Goal: Task Accomplishment & Management: Understand process/instructions

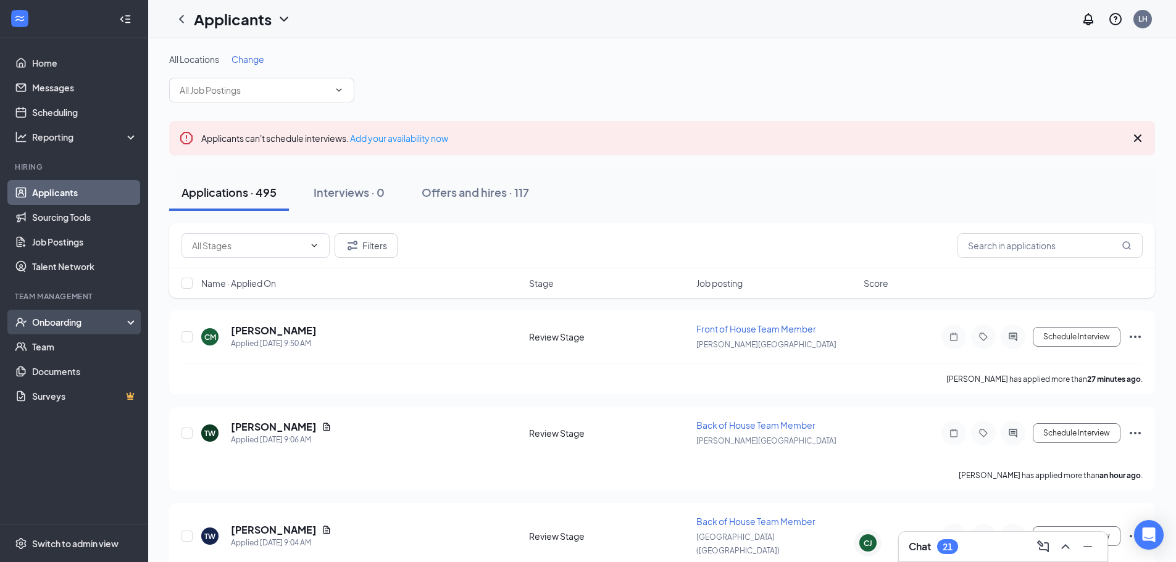
click at [53, 322] on div "Onboarding" at bounding box center [79, 322] width 95 height 12
click at [56, 345] on link "Overview" at bounding box center [85, 347] width 106 height 25
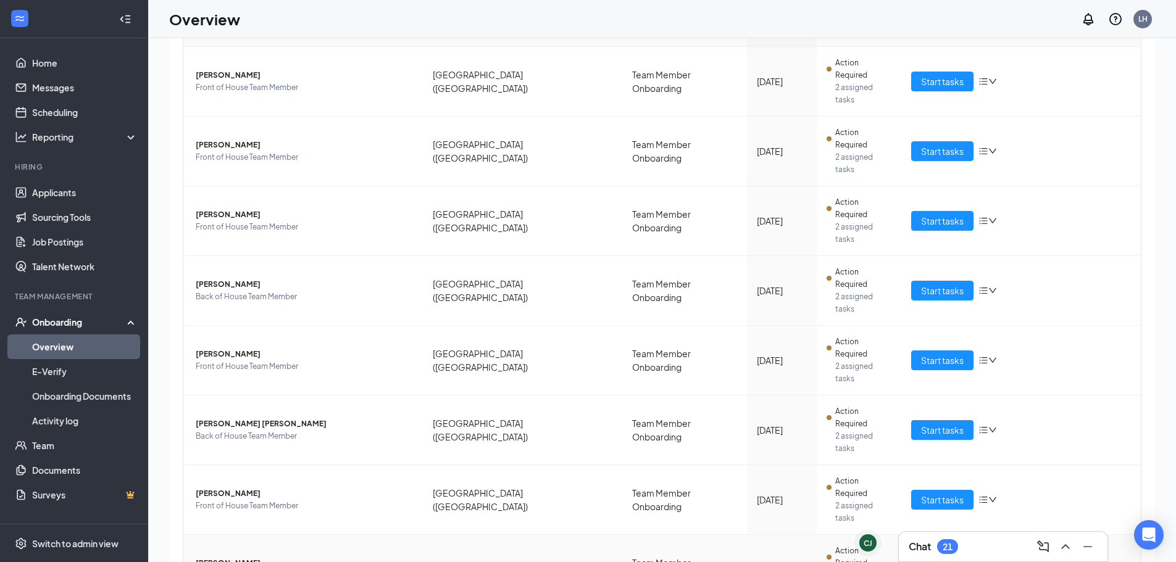
scroll to position [56, 0]
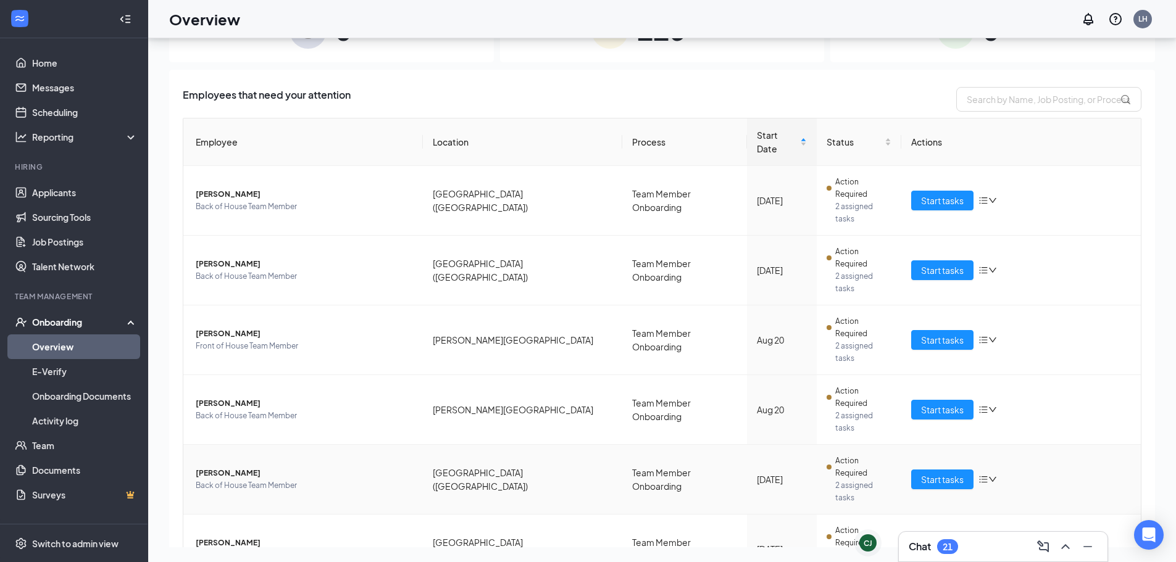
click at [587, 364] on td "Start tasks" at bounding box center [1020, 480] width 239 height 70
click at [587, 364] on button "Start tasks" at bounding box center [942, 480] width 62 height 20
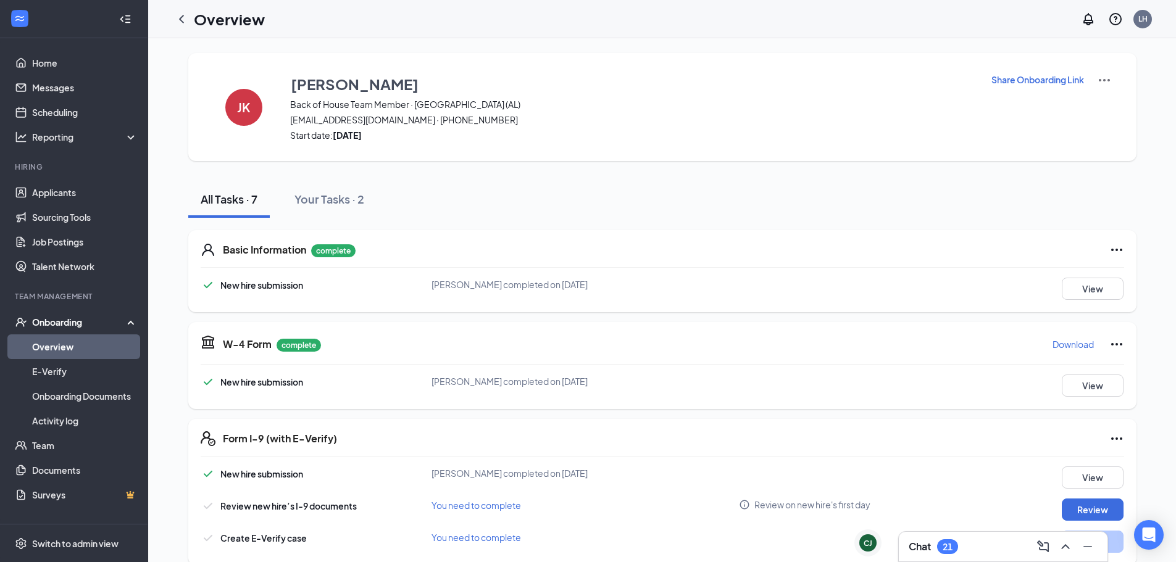
click at [587, 80] on img at bounding box center [1104, 80] width 15 height 15
click at [587, 94] on li "View details" at bounding box center [1099, 103] width 63 height 20
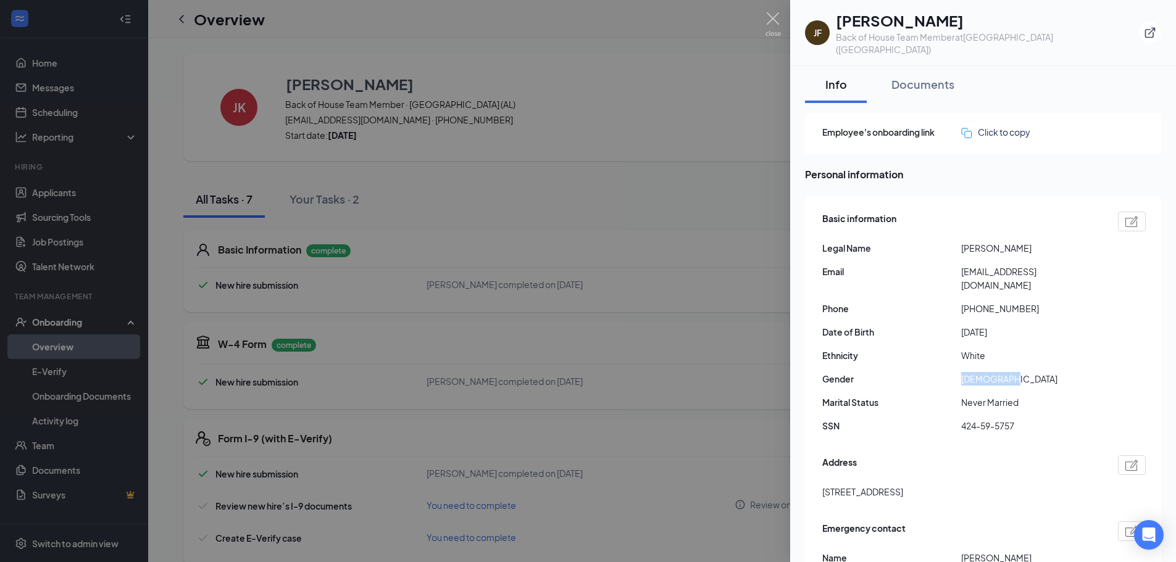
drag, startPoint x: 962, startPoint y: 352, endPoint x: 1027, endPoint y: 349, distance: 64.9
click at [587, 364] on span "[DEMOGRAPHIC_DATA]" at bounding box center [1030, 379] width 139 height 14
drag, startPoint x: 774, startPoint y: 17, endPoint x: 36, endPoint y: 248, distance: 773.0
click at [587, 17] on img at bounding box center [772, 24] width 15 height 24
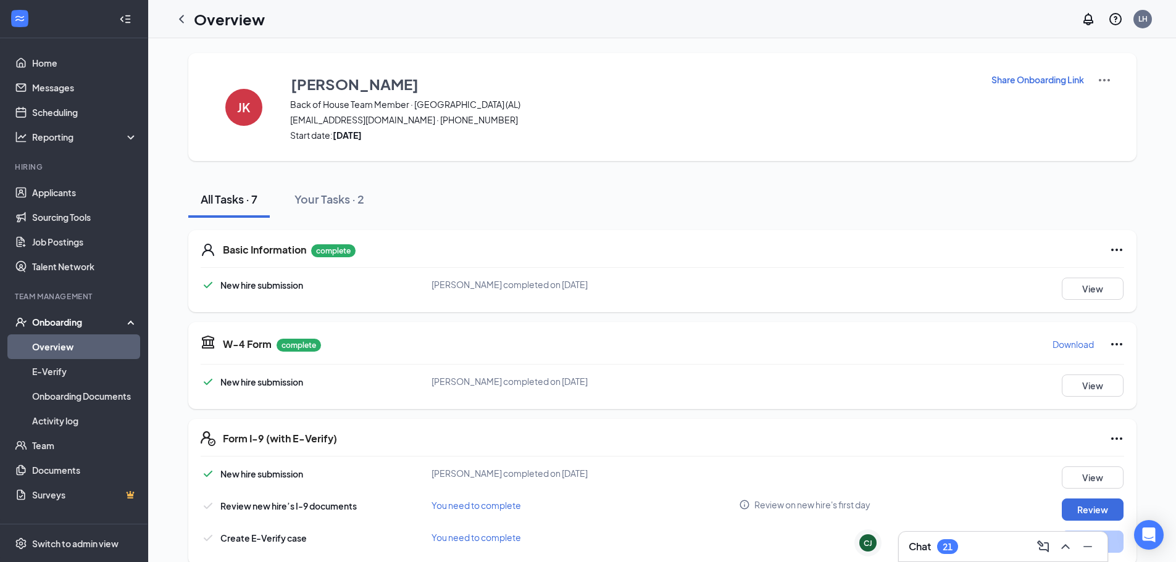
click at [184, 15] on icon "ChevronLeft" at bounding box center [181, 19] width 15 height 15
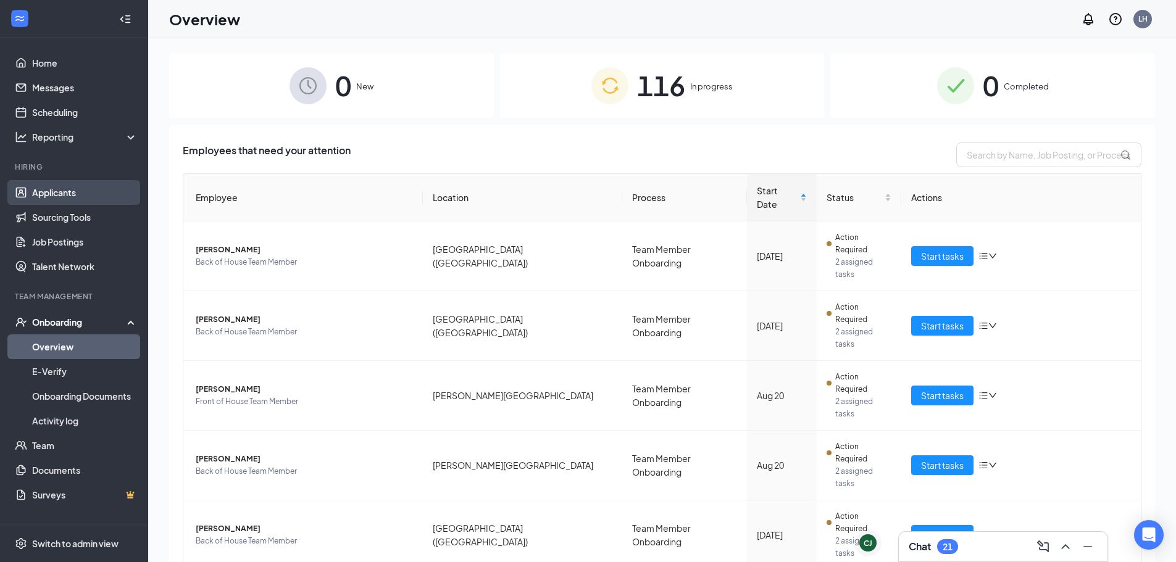
click at [54, 186] on link "Applicants" at bounding box center [85, 192] width 106 height 25
